Goal: Task Accomplishment & Management: Complete application form

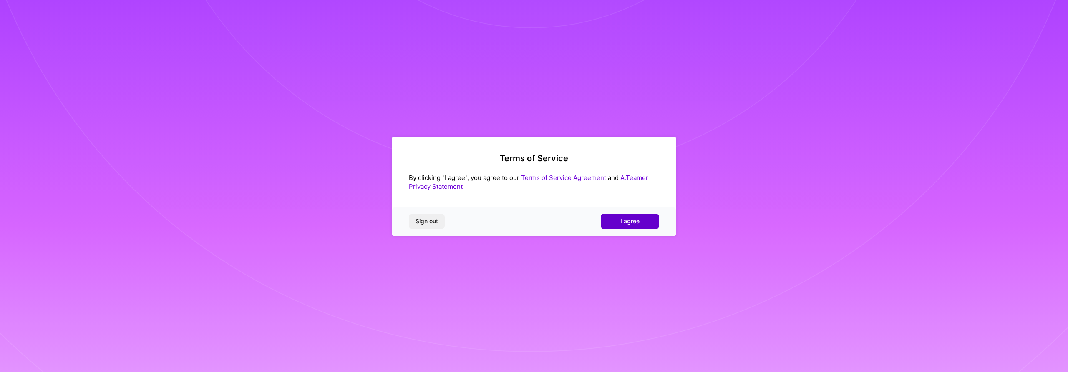
click at [636, 219] on span "I agree" at bounding box center [629, 221] width 19 height 8
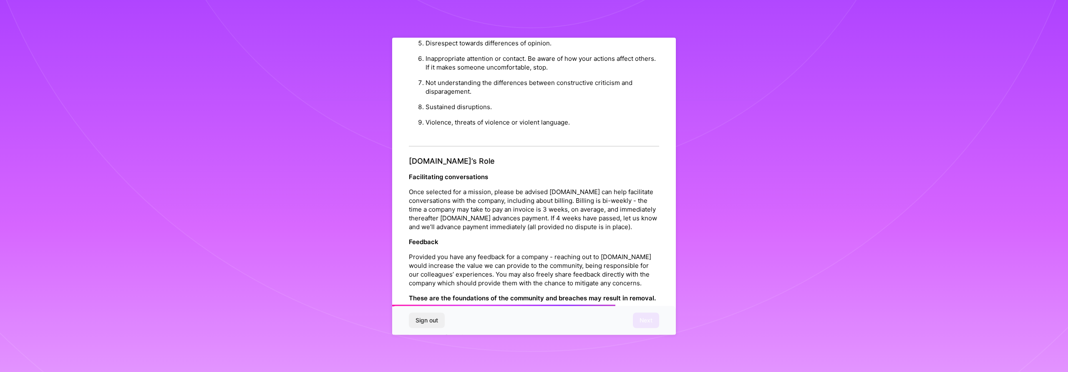
scroll to position [850, 0]
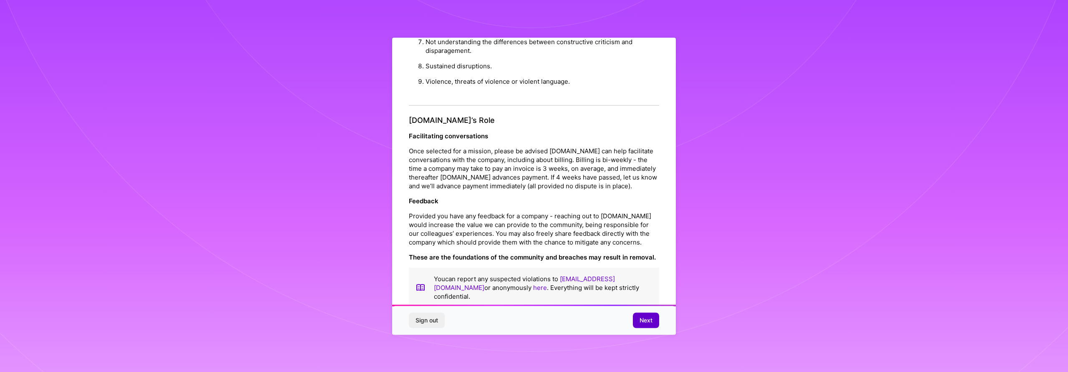
click at [643, 323] on span "Next" at bounding box center [645, 321] width 13 height 8
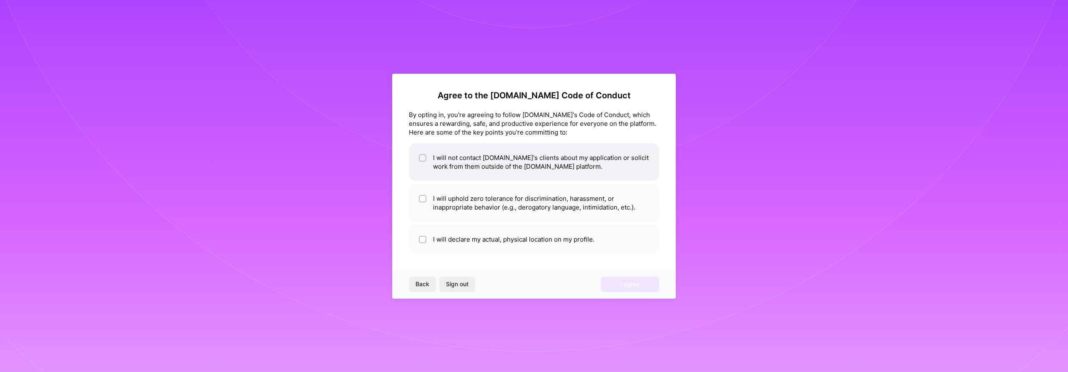
click at [564, 166] on li "I will not contact [DOMAIN_NAME]'s clients about my application or solicit work…" at bounding box center [534, 162] width 250 height 38
checkbox input "true"
click at [556, 203] on li "I will uphold zero tolerance for discrimination, harassment, or inappropriate b…" at bounding box center [534, 203] width 250 height 38
checkbox input "true"
click at [561, 243] on li "I will declare my actual, physical location on my profile." at bounding box center [534, 239] width 250 height 29
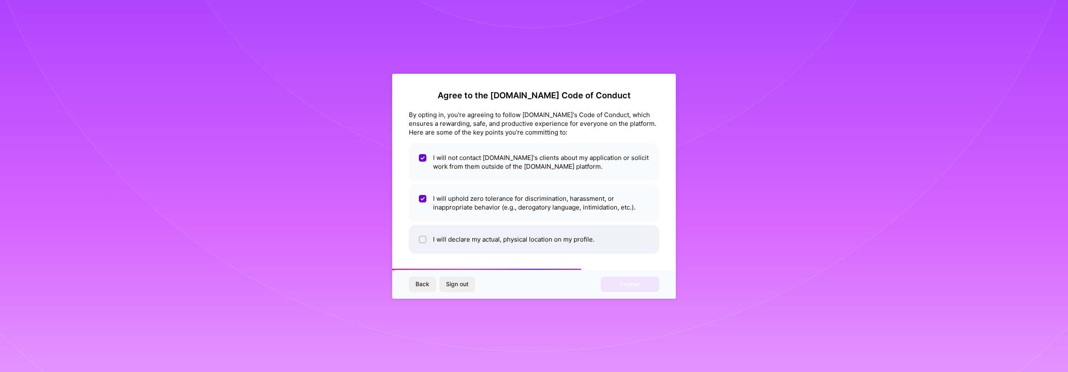
checkbox input "true"
click at [626, 290] on button "I agree" at bounding box center [630, 284] width 58 height 15
